Goal: Information Seeking & Learning: Learn about a topic

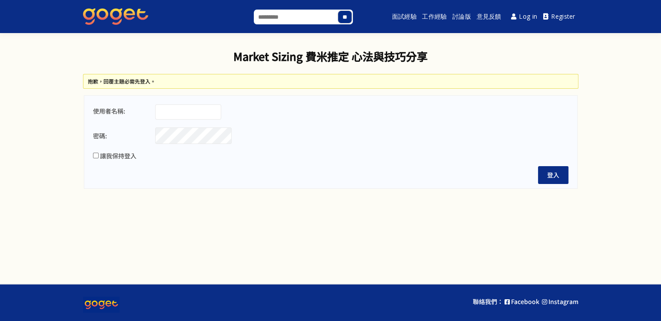
click at [111, 21] on img at bounding box center [115, 16] width 65 height 17
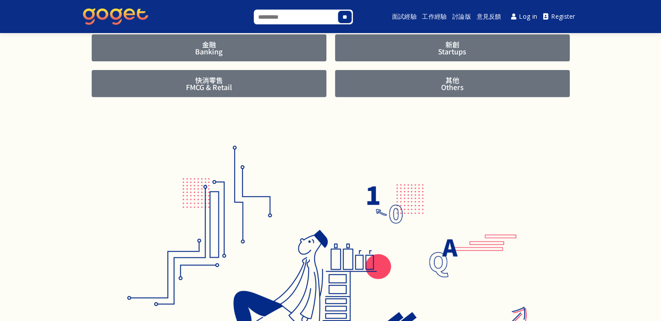
scroll to position [217, 0]
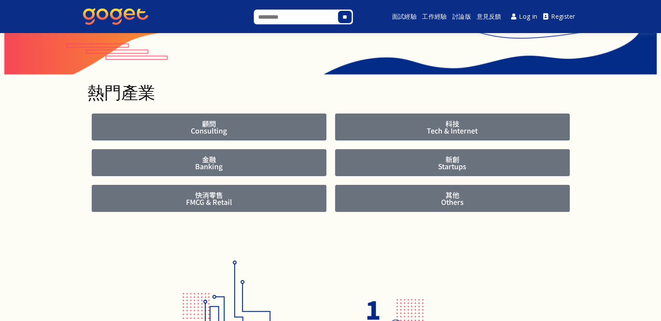
click at [237, 122] on span "顧問 Consulting" at bounding box center [209, 127] width 209 height 14
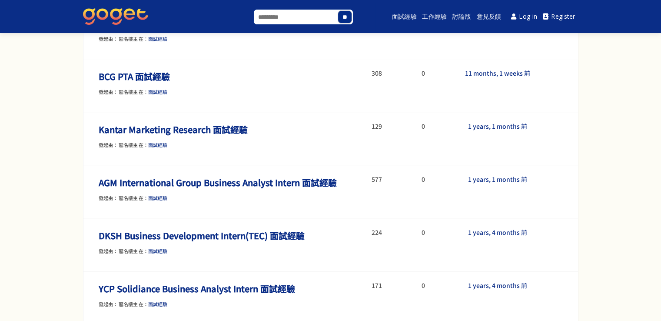
scroll to position [304, 0]
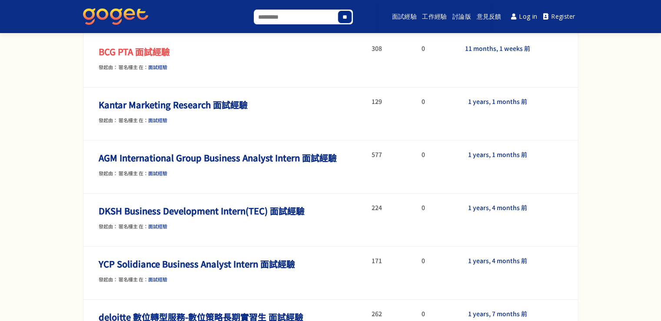
click at [169, 54] on link "BCG PTA 面試經驗" at bounding box center [134, 51] width 71 height 13
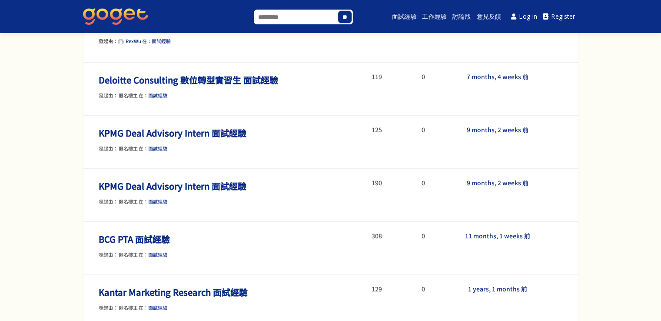
scroll to position [0, 0]
